Goal: Information Seeking & Learning: Learn about a topic

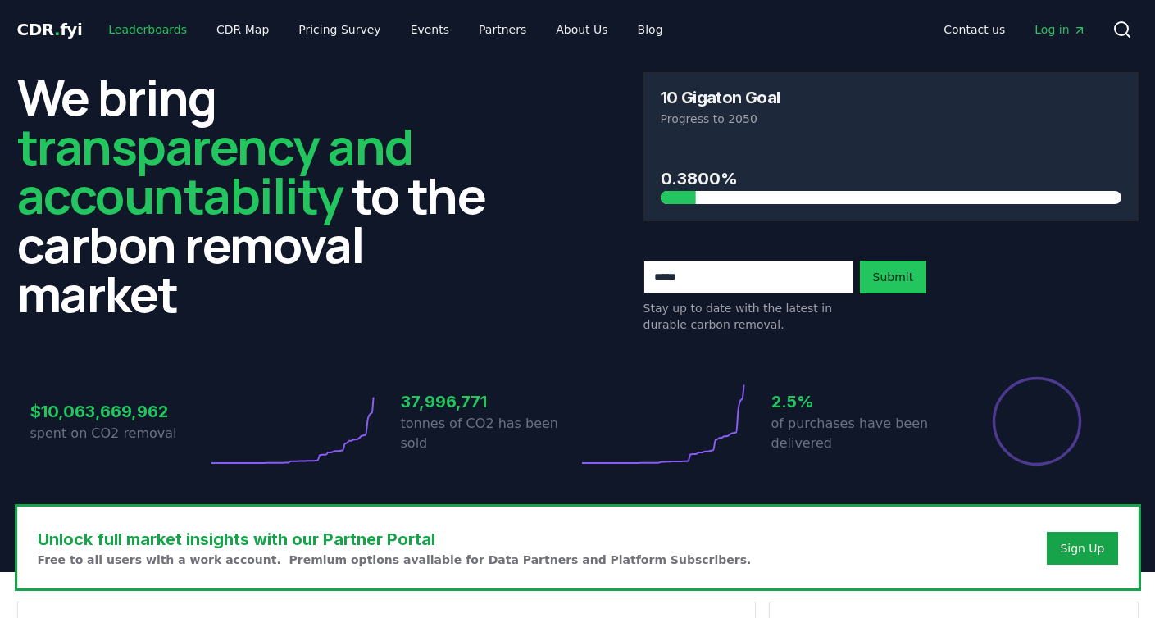
click at [159, 33] on link "Leaderboards" at bounding box center [147, 30] width 105 height 30
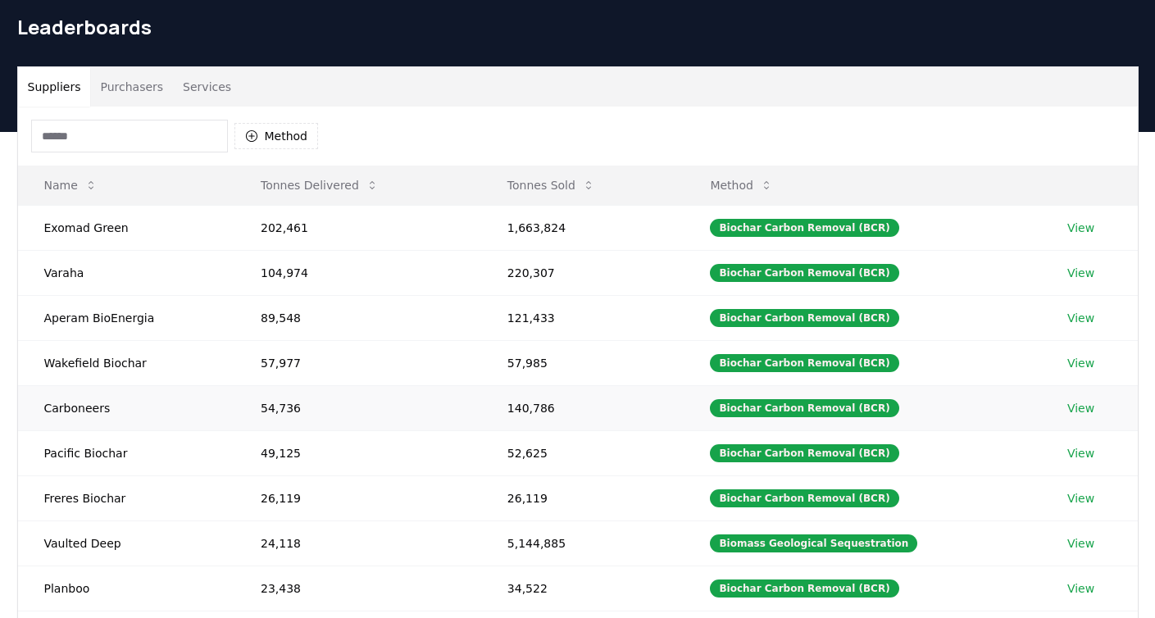
scroll to position [90, 0]
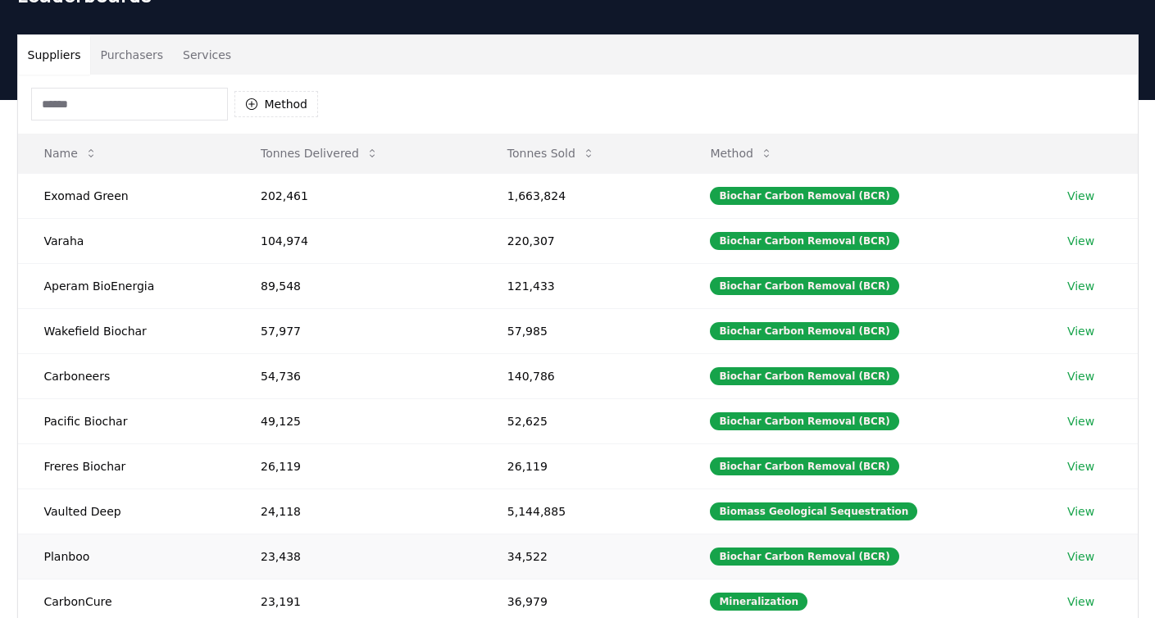
click at [1083, 554] on link "View" at bounding box center [1080, 556] width 27 height 16
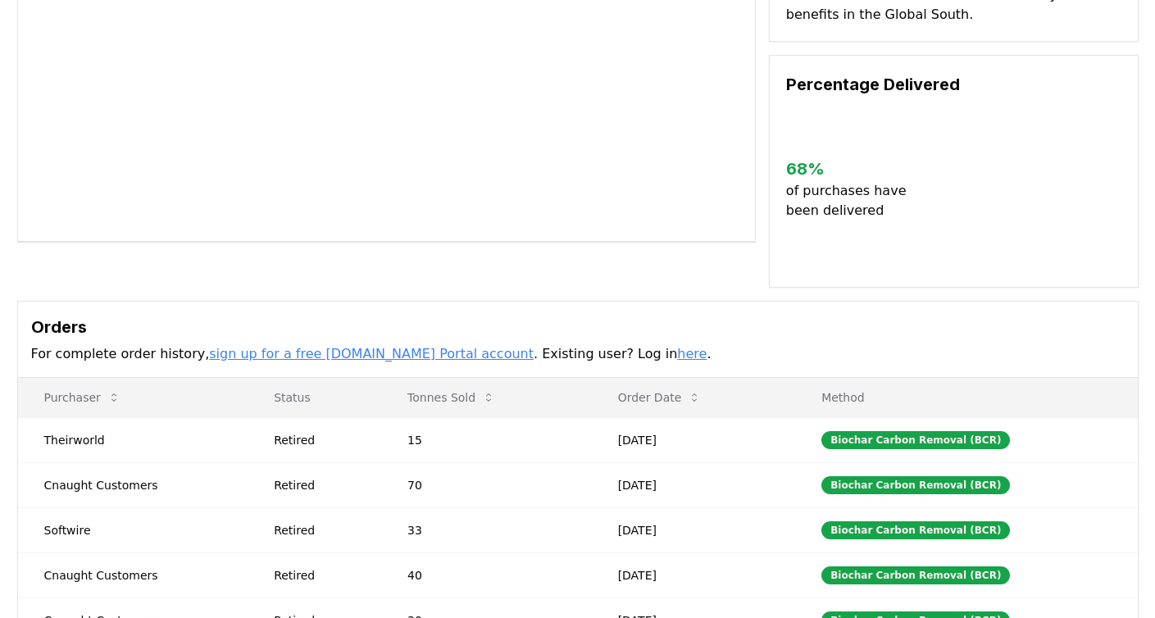
scroll to position [148, 0]
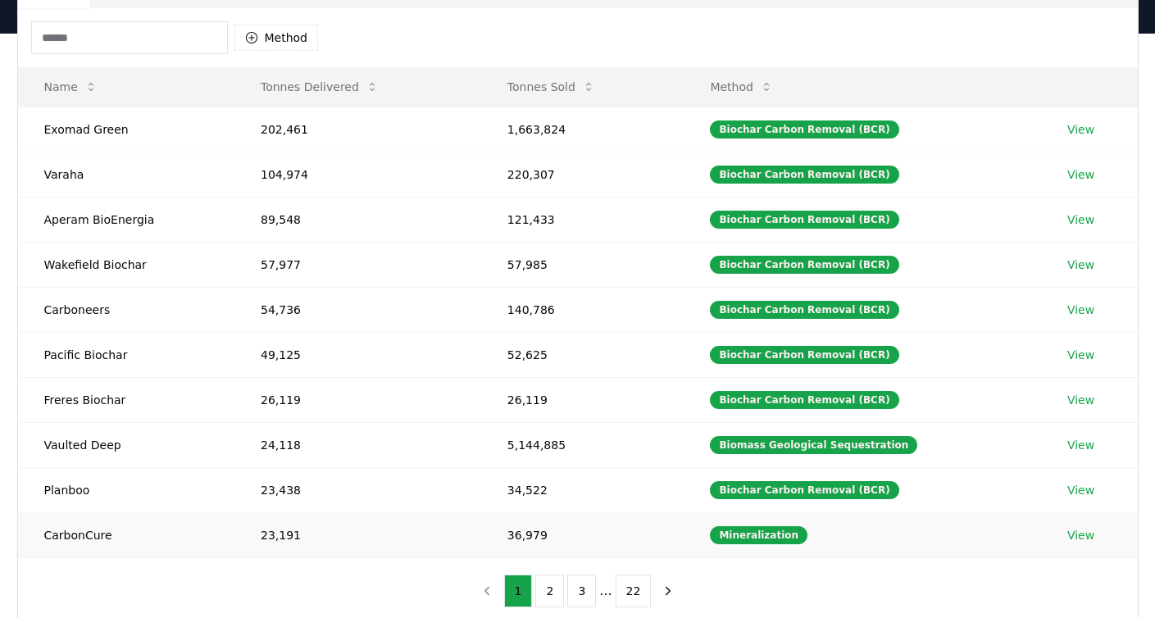
scroll to position [178, 0]
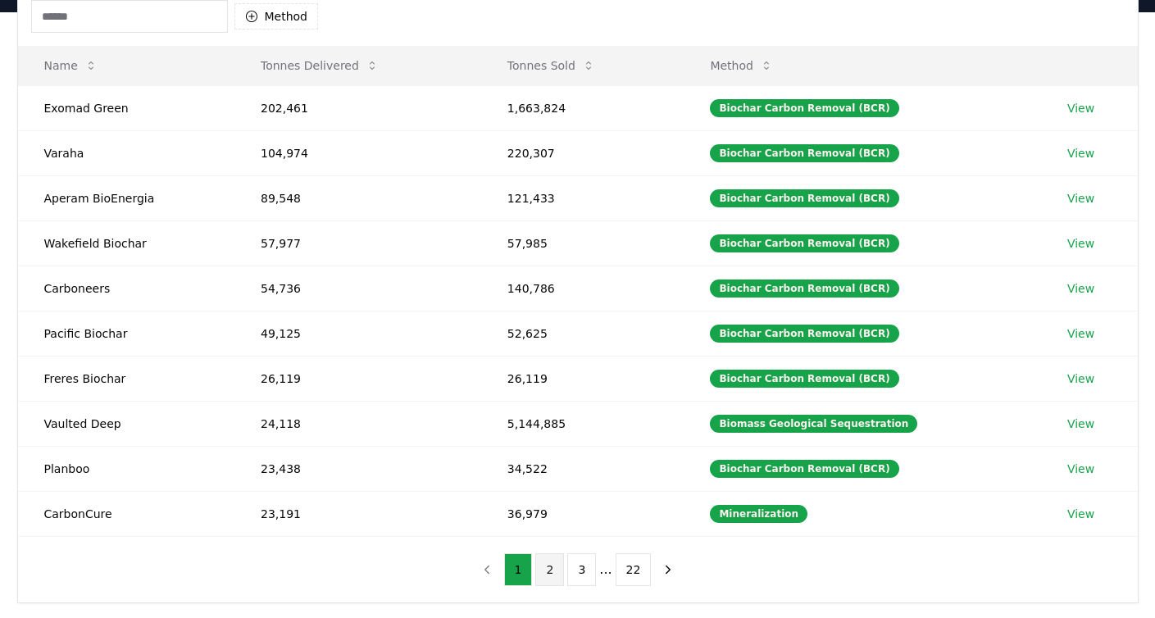
click at [538, 564] on button "2" at bounding box center [549, 569] width 29 height 33
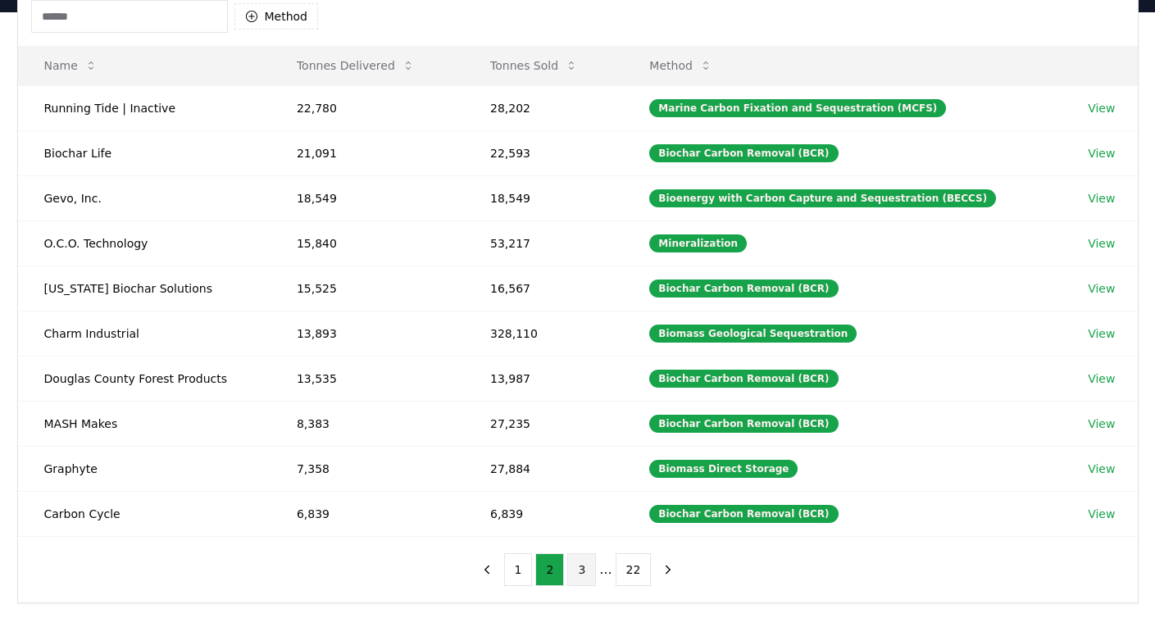
click at [583, 567] on button "3" at bounding box center [581, 569] width 29 height 33
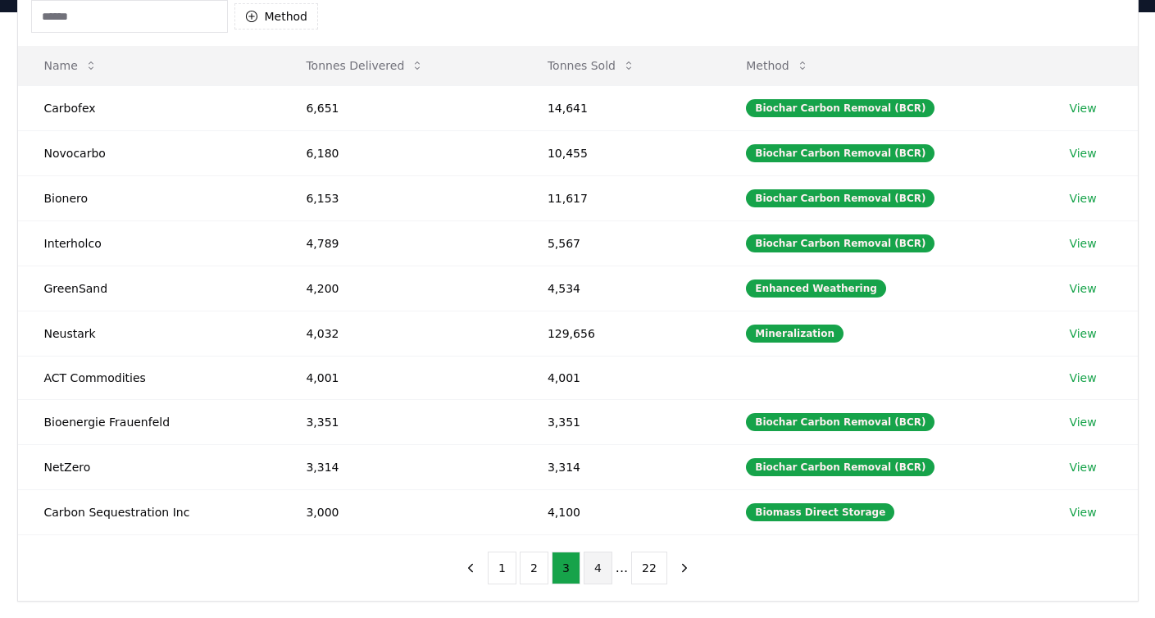
click at [594, 567] on button "4" at bounding box center [598, 568] width 29 height 33
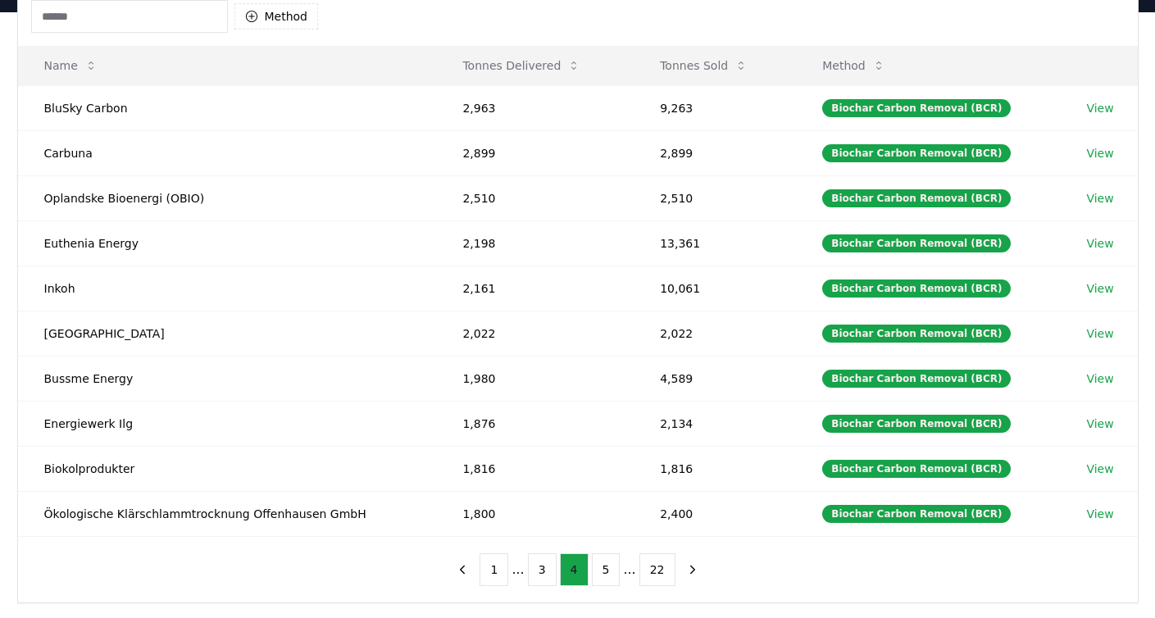
click at [594, 567] on button "5" at bounding box center [606, 569] width 29 height 33
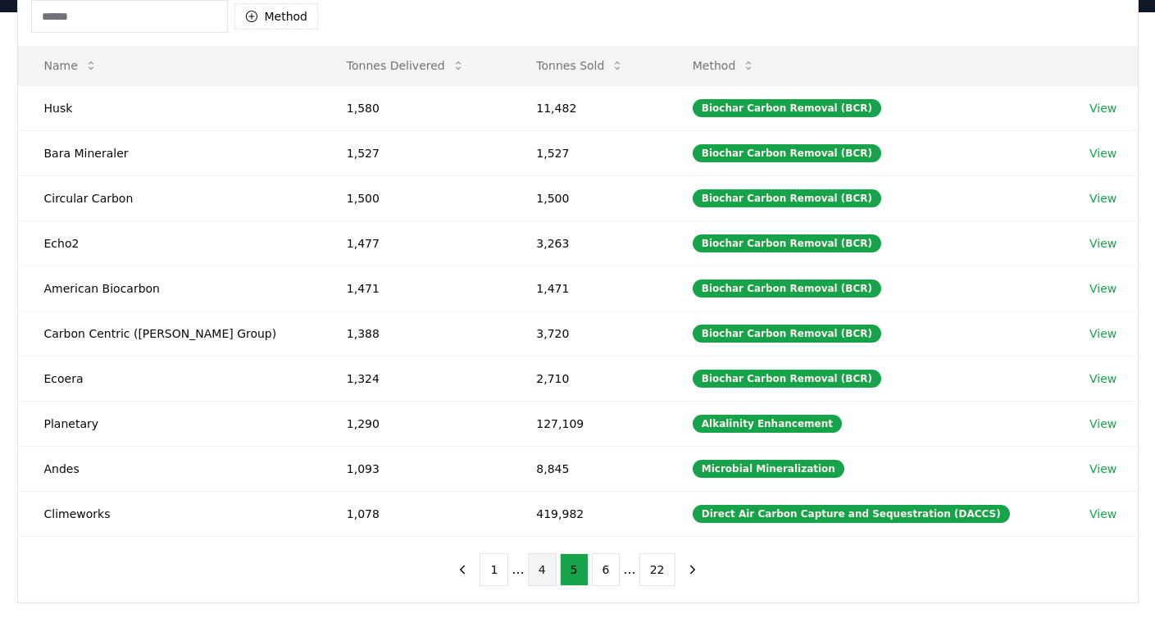
click at [594, 567] on button "6" at bounding box center [606, 569] width 29 height 33
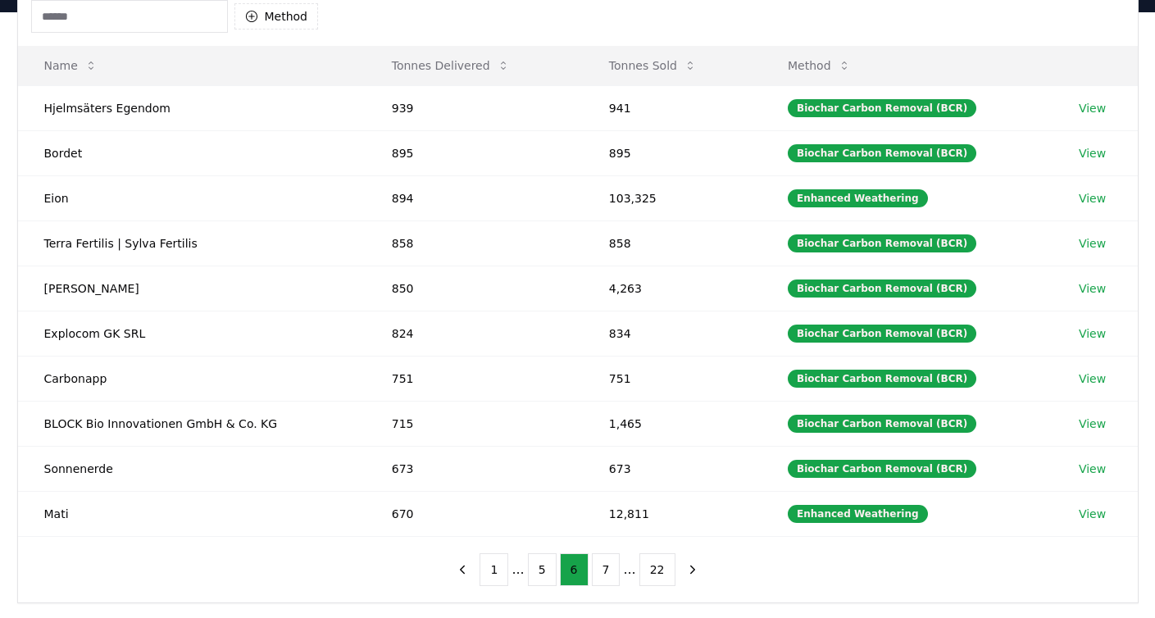
click at [138, 29] on input at bounding box center [129, 16] width 197 height 33
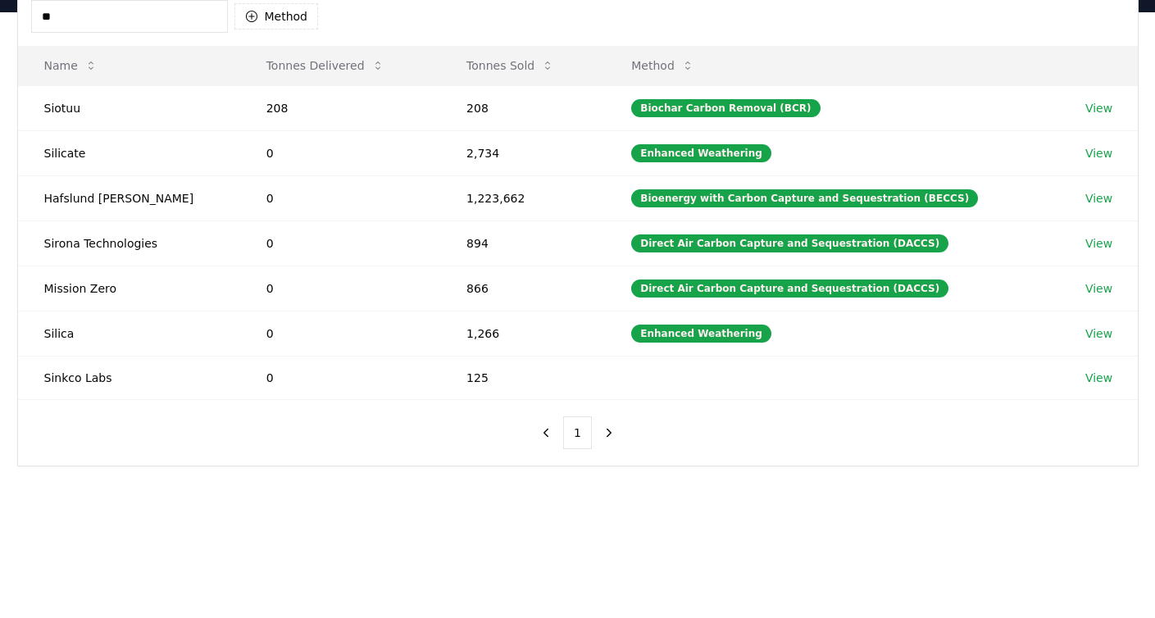
type input "*"
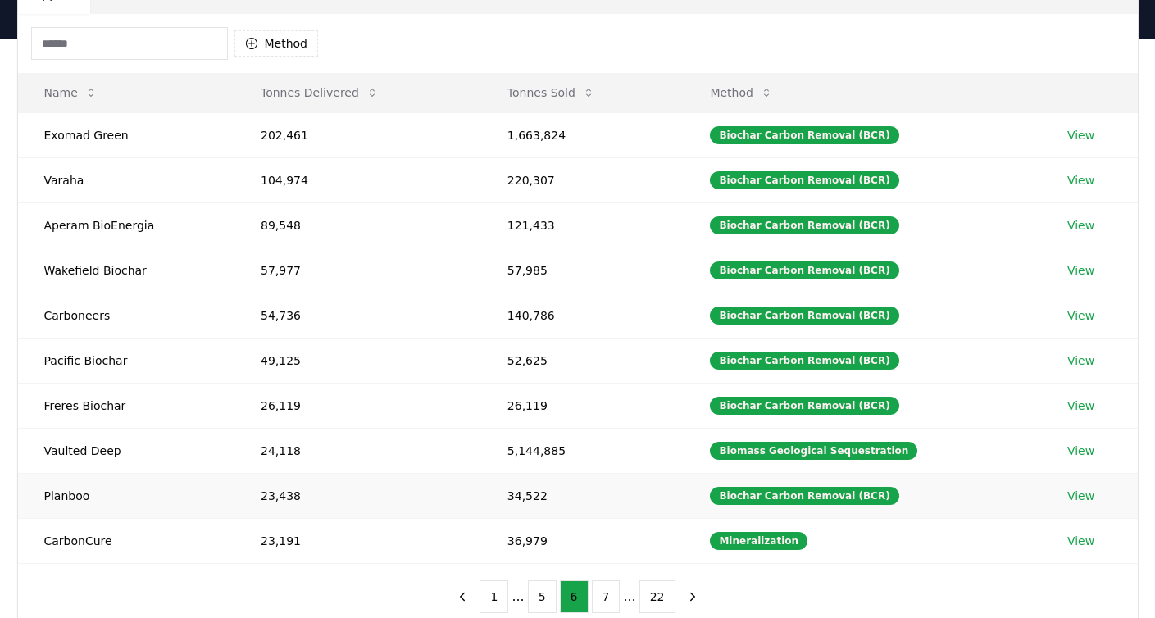
scroll to position [172, 0]
